Goal: Information Seeking & Learning: Find specific fact

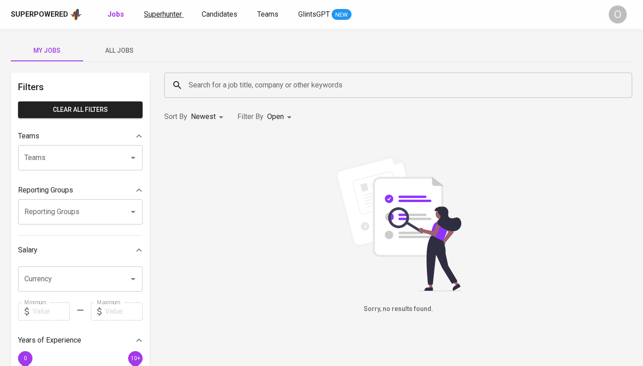
click at [163, 18] on span "Superhunter" at bounding box center [163, 14] width 38 height 9
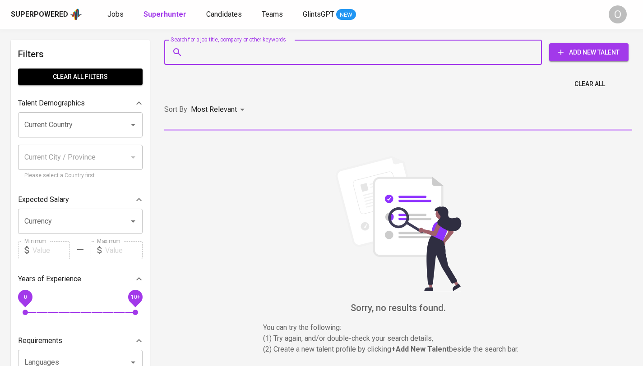
click at [252, 53] on input "Search for a job title, company or other keywords" at bounding box center [355, 52] width 338 height 17
paste input "Ber[PERSON_NAME]"
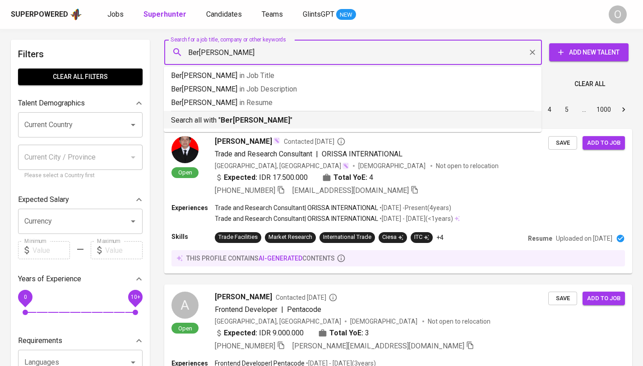
type input "Ber[PERSON_NAME]"
click at [249, 120] on b "Ber[PERSON_NAME]" at bounding box center [255, 120] width 69 height 9
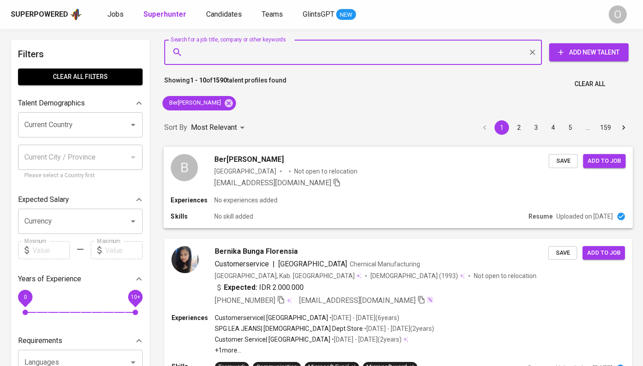
click at [333, 183] on icon "button" at bounding box center [336, 183] width 6 height 8
click at [235, 59] on input "Search for a job title, company or other keywords" at bounding box center [355, 52] width 338 height 17
paste input "[EMAIL_ADDRESS][DOMAIN_NAME]"
type input "[EMAIL_ADDRESS][DOMAIN_NAME]"
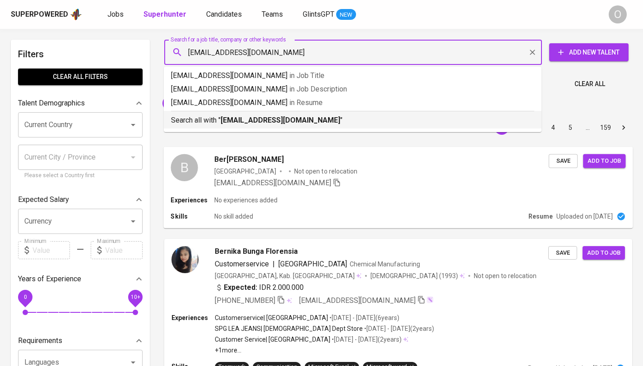
click at [228, 122] on b "[EMAIL_ADDRESS][DOMAIN_NAME]" at bounding box center [281, 120] width 120 height 9
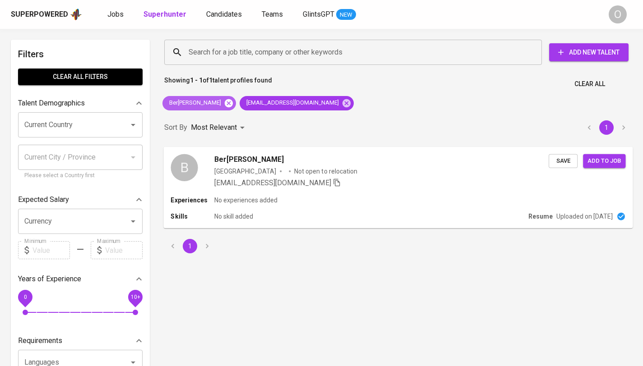
click at [233, 103] on icon at bounding box center [229, 103] width 8 height 8
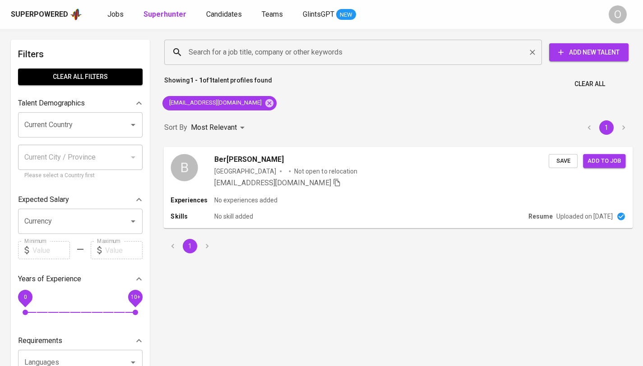
click at [236, 52] on input "Search for a job title, company or other keywords" at bounding box center [355, 52] width 338 height 17
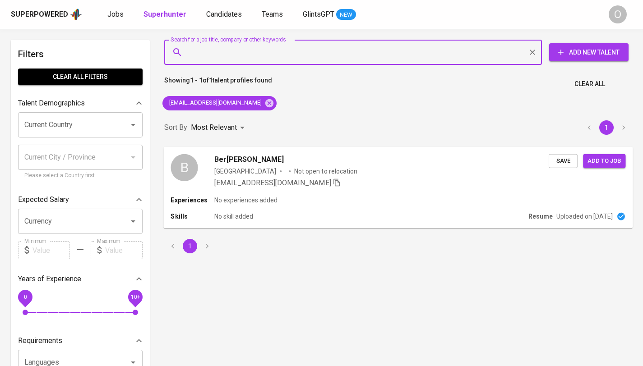
paste input "[EMAIL_ADDRESS][DOMAIN_NAME]"
type input "[EMAIL_ADDRESS][DOMAIN_NAME]"
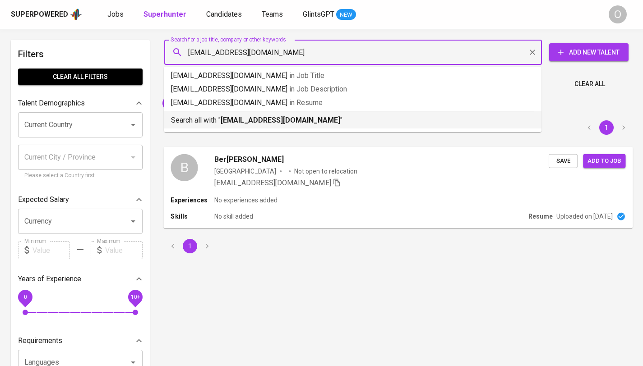
click at [192, 122] on p "Search all with " [PERSON_NAME][EMAIL_ADDRESS][DOMAIN_NAME] "" at bounding box center [352, 120] width 363 height 11
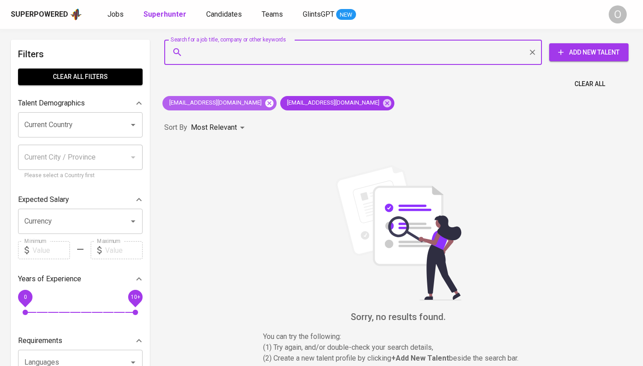
click at [265, 105] on icon at bounding box center [269, 103] width 8 height 8
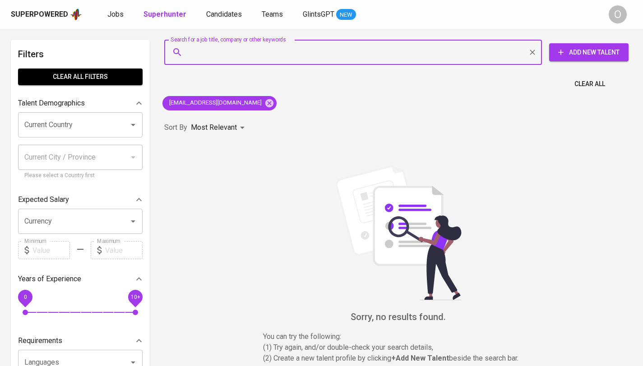
click at [296, 55] on input "Search for a job title, company or other keywords" at bounding box center [355, 52] width 338 height 17
paste input "[PERSON_NAME]"
type input "[PERSON_NAME]"
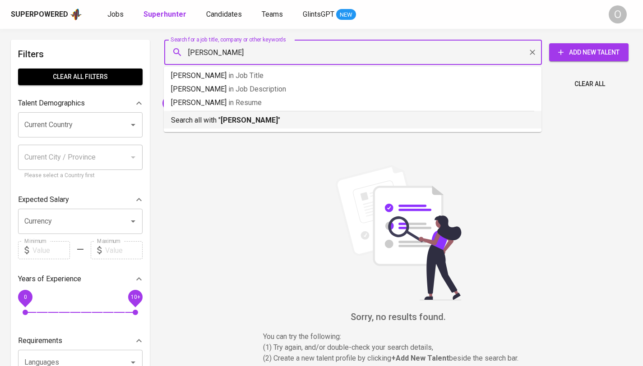
click at [230, 125] on p "Search all with " [PERSON_NAME] "" at bounding box center [352, 120] width 363 height 11
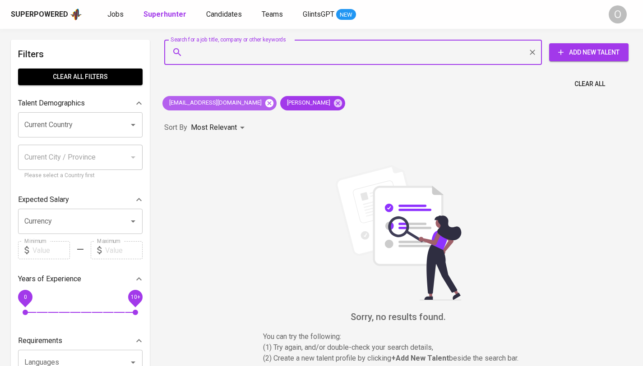
click at [264, 103] on icon at bounding box center [269, 103] width 10 height 10
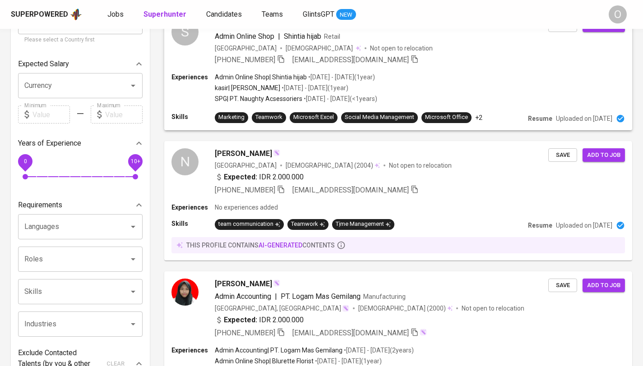
scroll to position [175, 0]
